Goal: Transaction & Acquisition: Download file/media

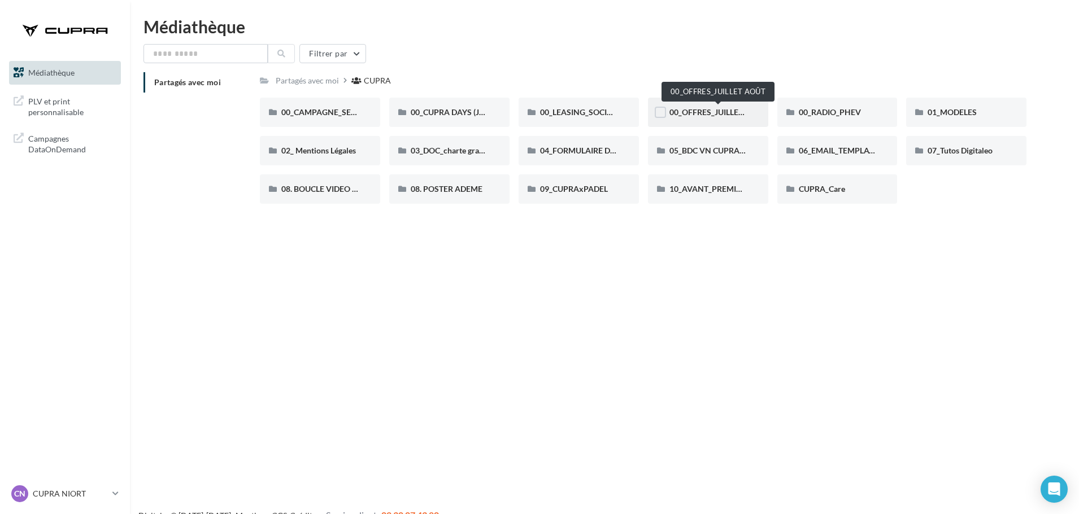
click at [693, 117] on span "00_OFFRES_JUILLET AOÛT" at bounding box center [717, 112] width 97 height 10
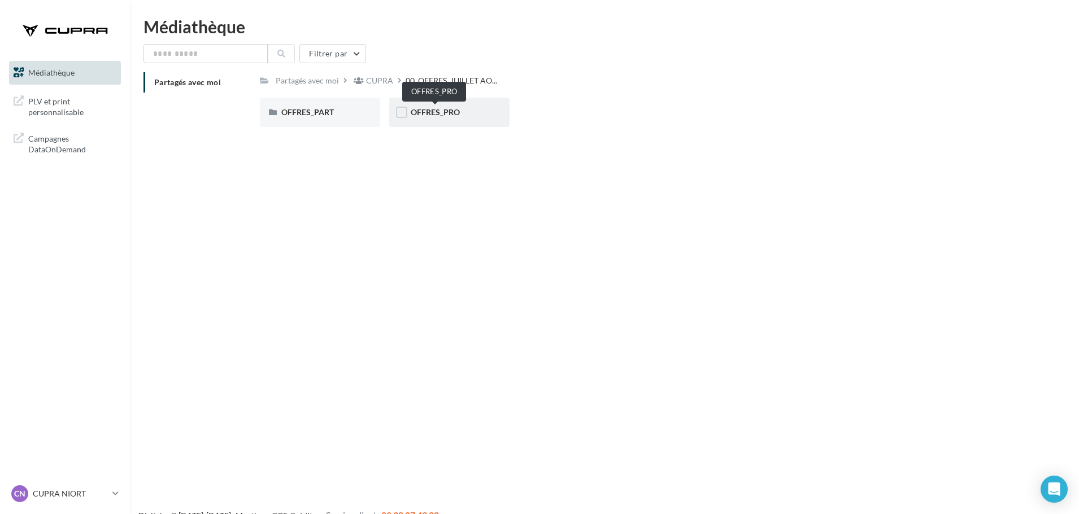
click at [418, 111] on span "OFFRES_PRO" at bounding box center [435, 112] width 49 height 10
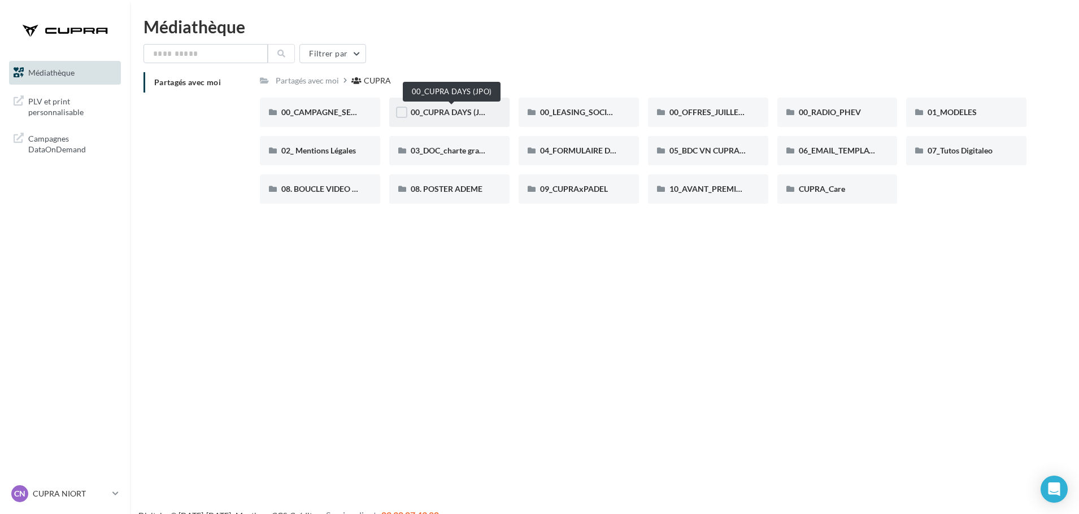
click at [456, 110] on span "00_CUPRA DAYS (JPO)" at bounding box center [452, 112] width 82 height 10
click at [961, 114] on span "01_MODELES" at bounding box center [951, 112] width 49 height 10
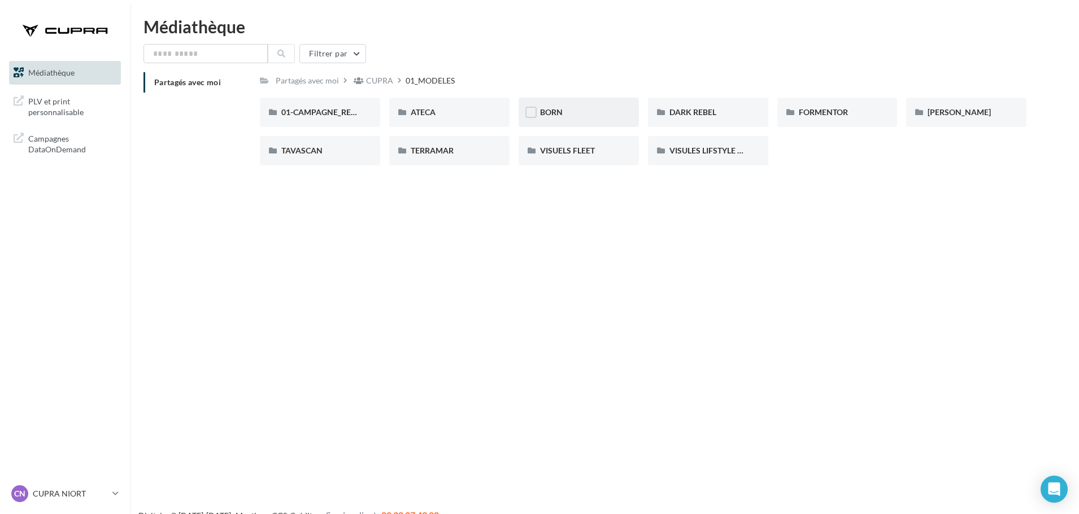
click at [603, 109] on div "BORN" at bounding box center [578, 112] width 77 height 11
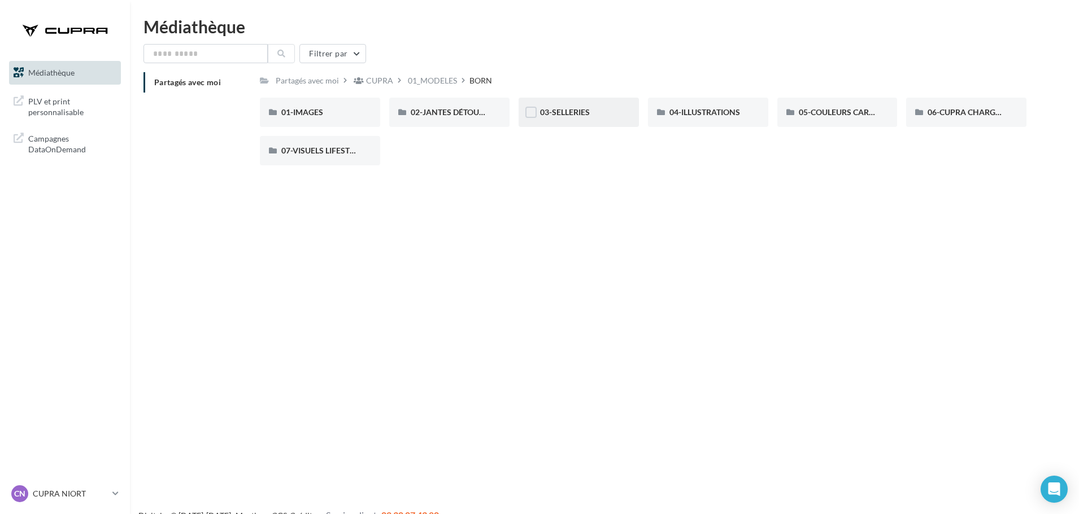
click at [536, 119] on div at bounding box center [530, 114] width 11 height 14
click at [330, 120] on div "01-IMAGES" at bounding box center [320, 112] width 120 height 29
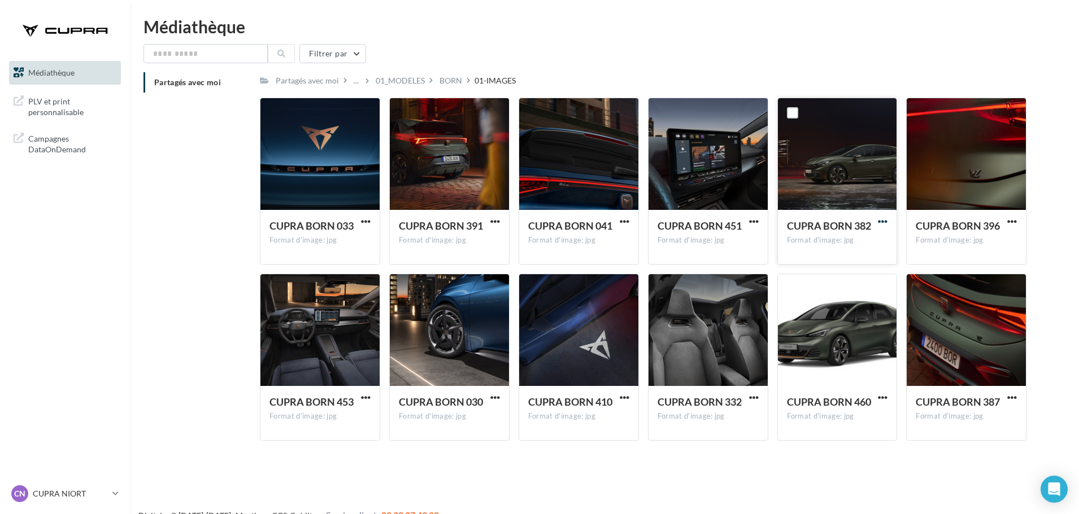
click at [887, 217] on span "button" at bounding box center [883, 222] width 10 height 10
click at [869, 238] on button "Télécharger" at bounding box center [832, 243] width 113 height 29
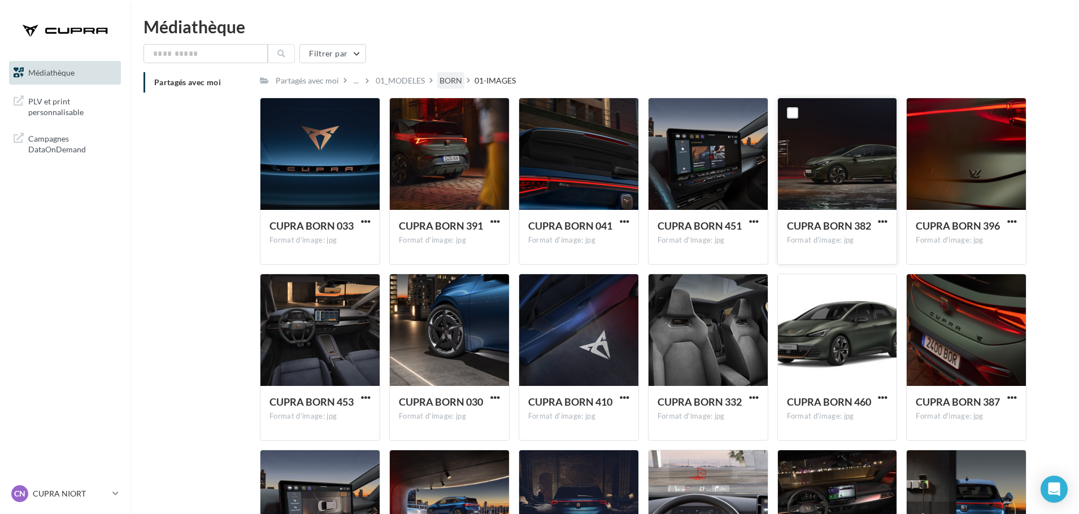
click at [439, 80] on div "BORN" at bounding box center [450, 80] width 23 height 11
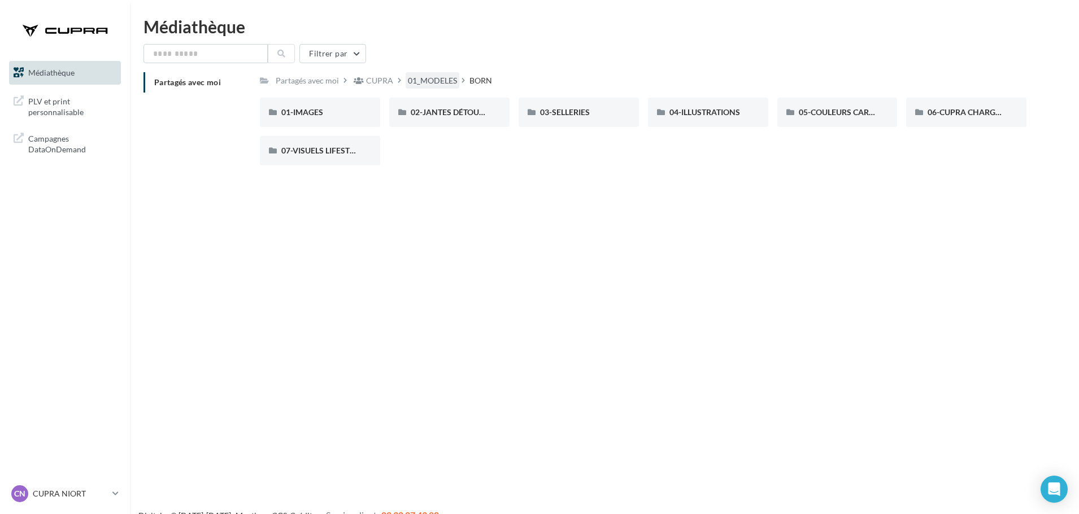
click at [436, 77] on div "01_MODELES" at bounding box center [432, 80] width 49 height 11
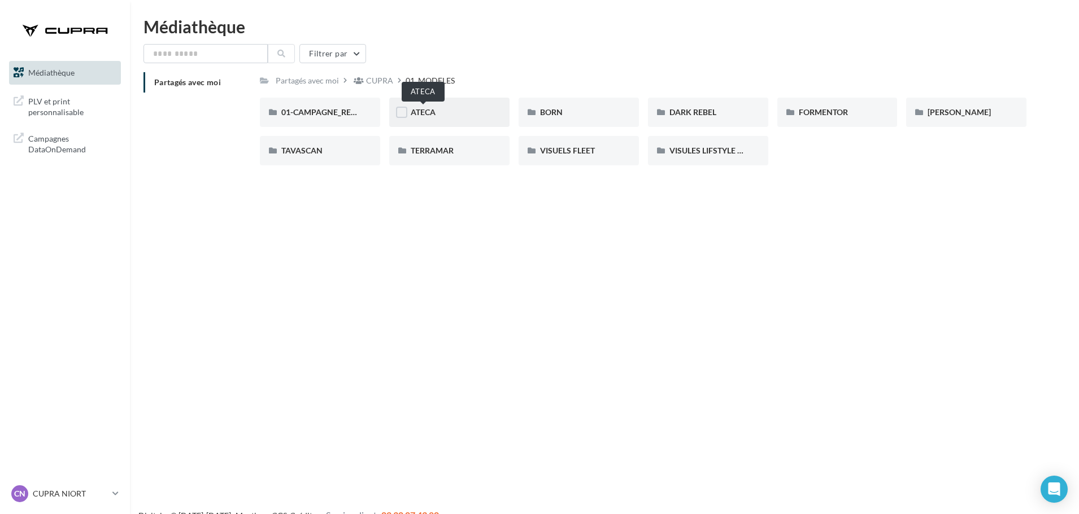
click at [422, 110] on span "ATECA" at bounding box center [423, 112] width 25 height 10
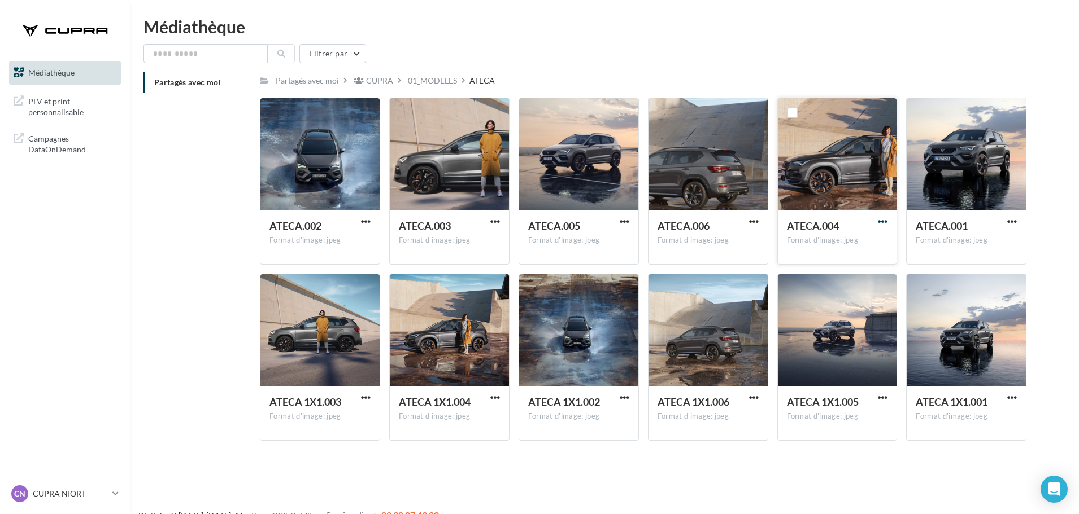
click at [884, 221] on span "button" at bounding box center [883, 222] width 10 height 10
click at [854, 238] on button "Télécharger" at bounding box center [832, 243] width 113 height 29
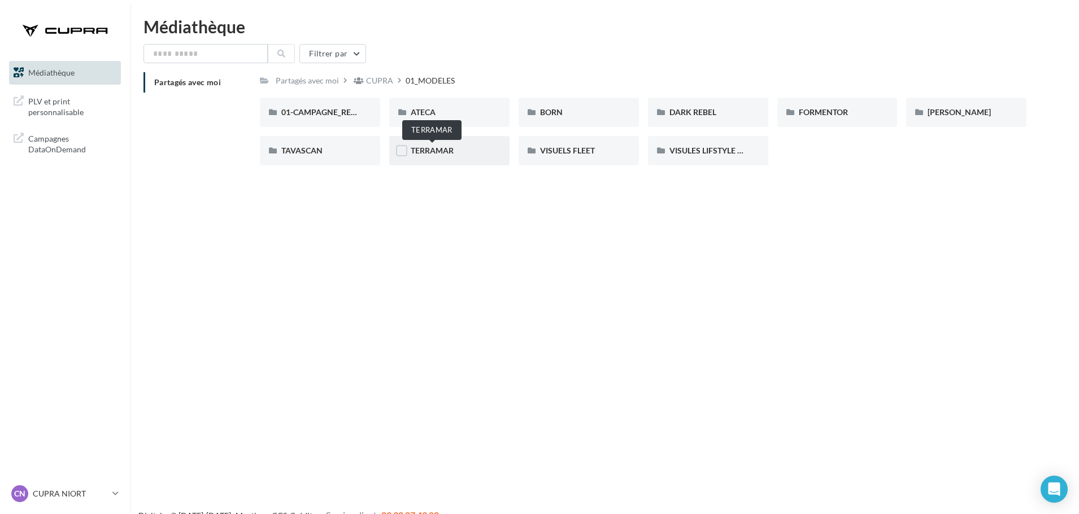
click at [427, 152] on span "TERRAMAR" at bounding box center [432, 151] width 43 height 10
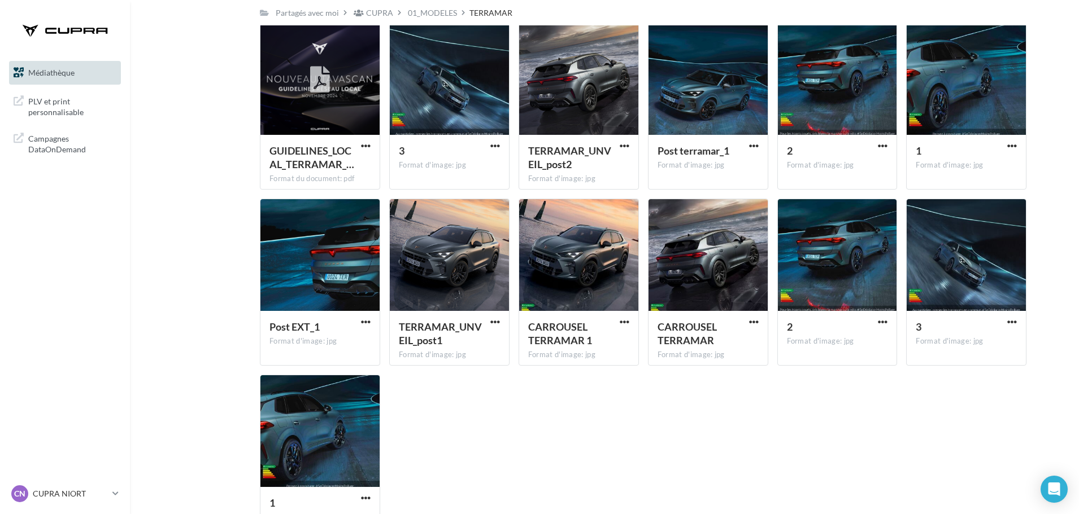
scroll to position [230, 0]
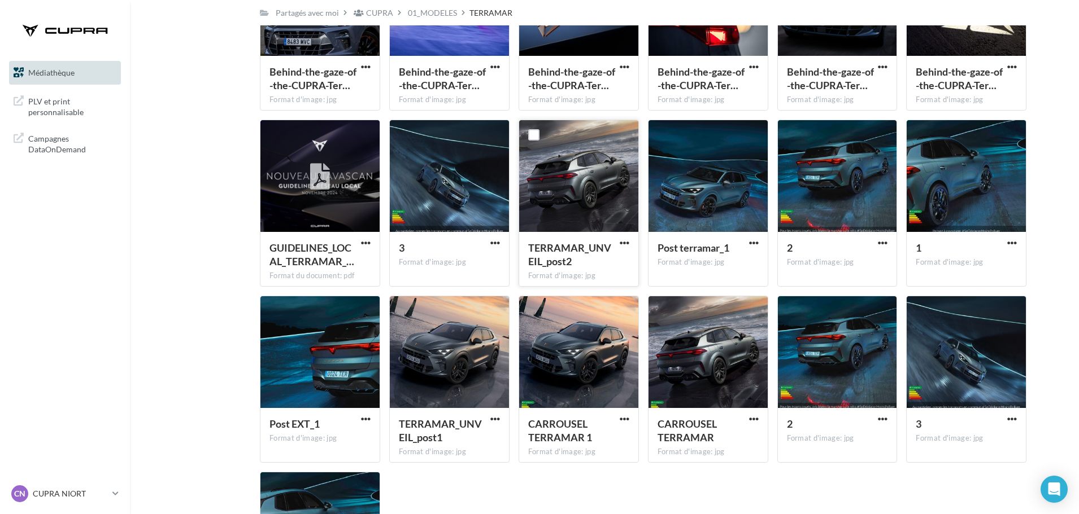
click at [613, 242] on div "TERRAMAR_UNVEIL_post2" at bounding box center [572, 254] width 88 height 27
click at [625, 244] on span "button" at bounding box center [625, 243] width 10 height 10
click at [581, 263] on button "Télécharger" at bounding box center [574, 265] width 113 height 29
click at [76, 487] on div "CN CUPRA NIORT cupra-niort" at bounding box center [59, 494] width 97 height 17
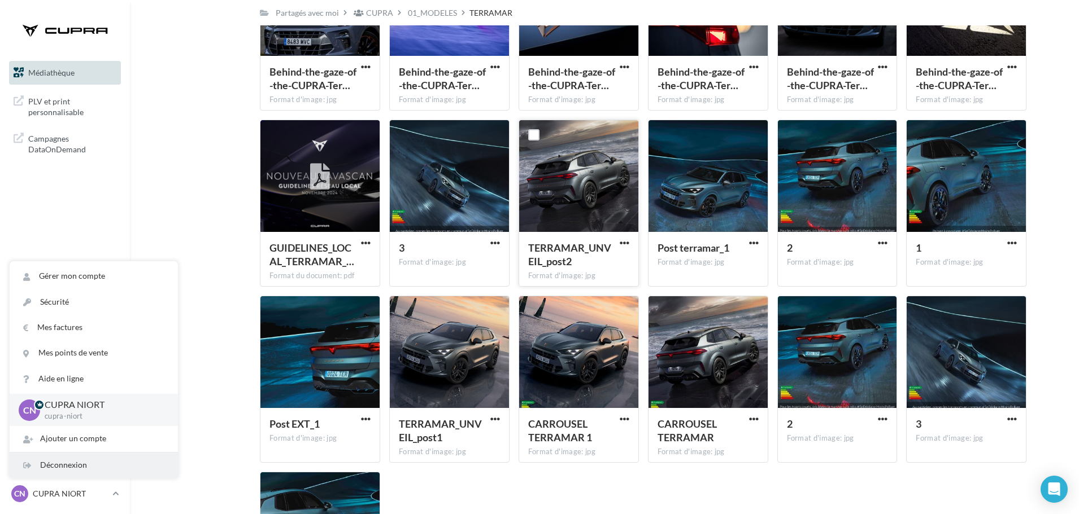
click at [75, 469] on div "Déconnexion" at bounding box center [94, 465] width 168 height 25
